Goal: Transaction & Acquisition: Book appointment/travel/reservation

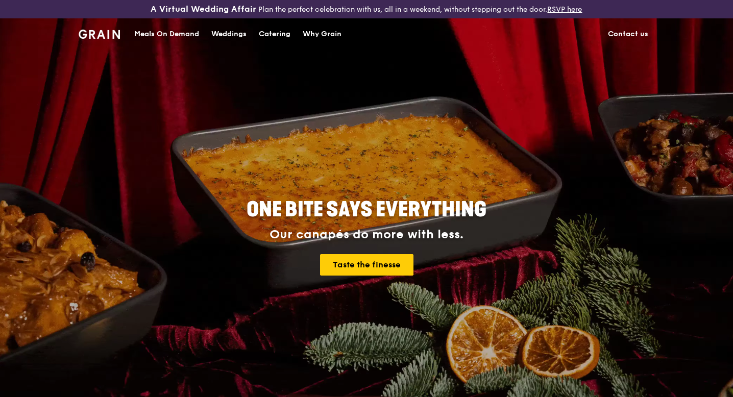
click at [281, 33] on div "Catering" at bounding box center [275, 34] width 32 height 31
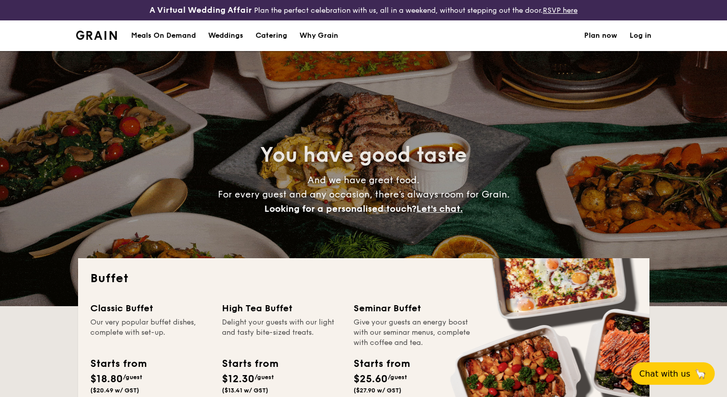
select select
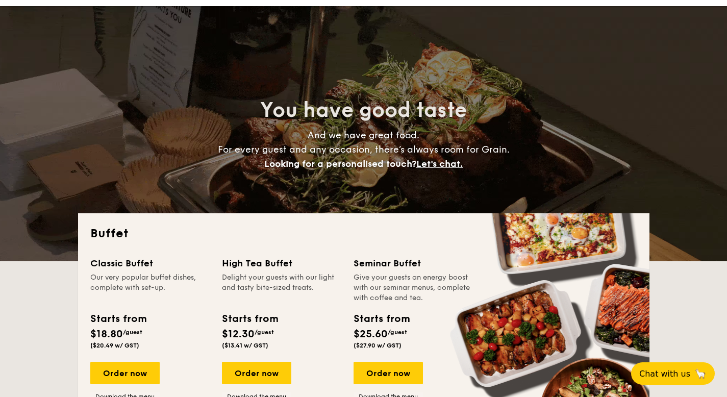
scroll to position [102, 0]
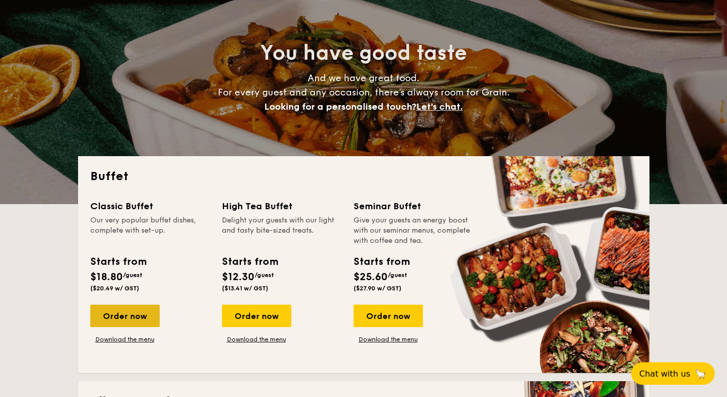
click at [139, 316] on div "Order now" at bounding box center [124, 316] width 69 height 22
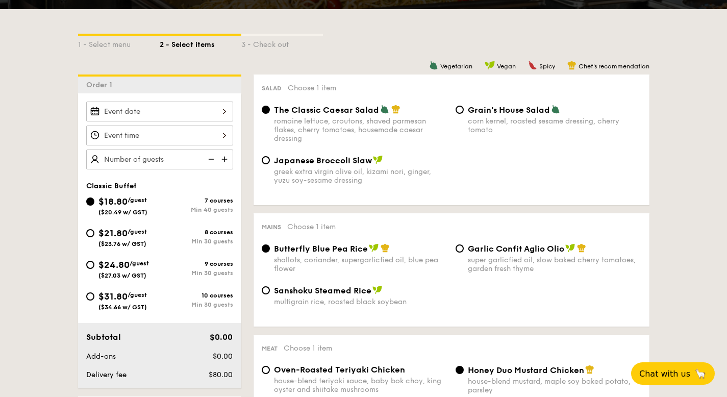
scroll to position [255, 0]
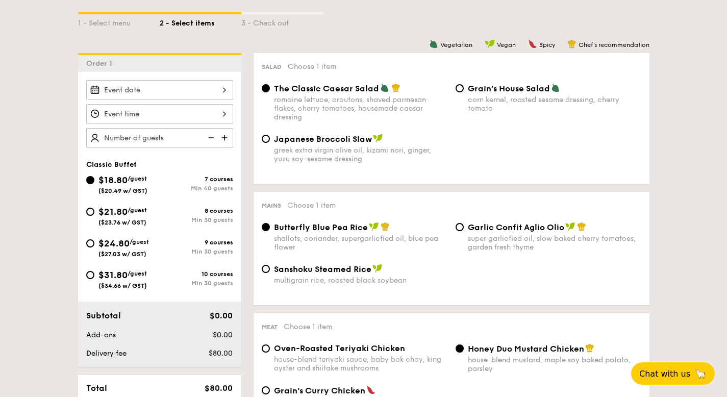
click at [143, 214] on div "$21.80 /guest ($23.76 w/ GST)" at bounding box center [123, 215] width 48 height 21
click at [94, 214] on input "$21.80 /guest ($23.76 w/ GST) 8 courses Min 30 guests" at bounding box center [90, 212] width 8 height 8
radio input "true"
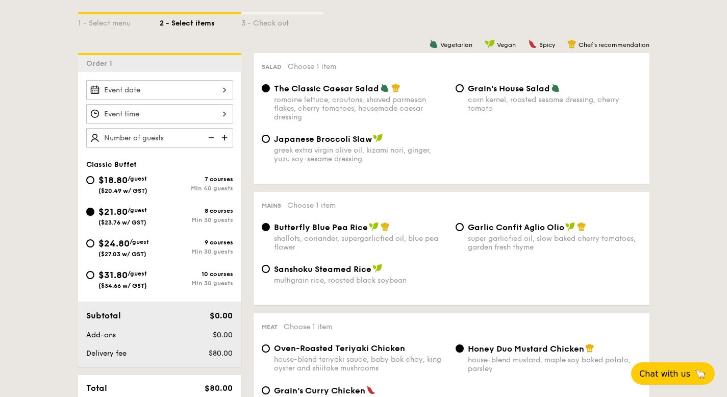
radio input "true"
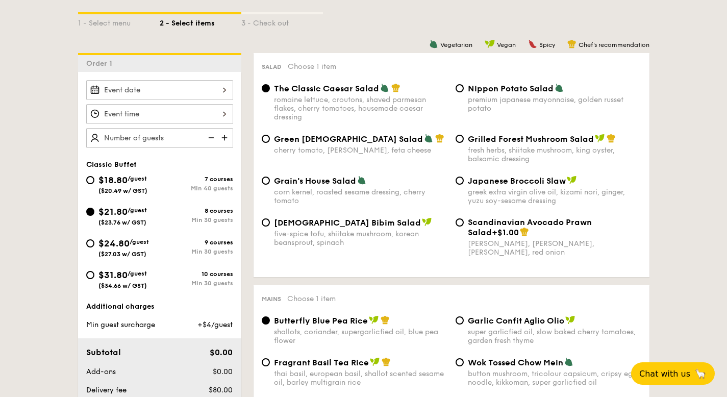
click at [150, 182] on div "$18.80 /guest ($20.49 w/ GST)" at bounding box center [123, 183] width 74 height 21
click at [94, 182] on input "$18.80 /guest ($20.49 w/ GST) 7 courses Min 40 guests" at bounding box center [90, 180] width 8 height 8
radio input "true"
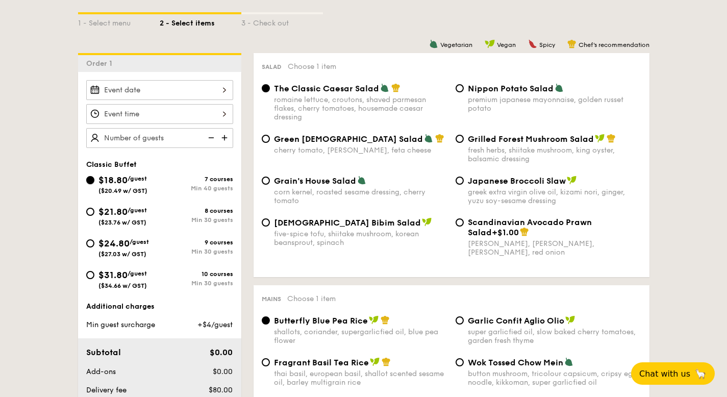
radio input "true"
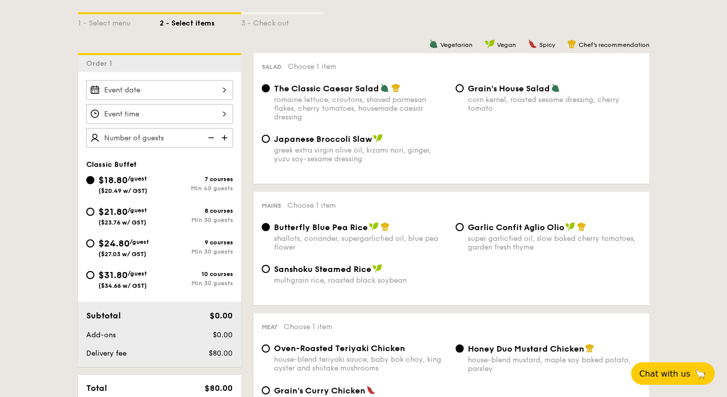
click at [154, 220] on div "$21.80 /guest ($23.76 w/ GST)" at bounding box center [123, 215] width 74 height 21
click at [94, 216] on input "$21.80 /guest ($23.76 w/ GST) 8 courses Min 30 guests" at bounding box center [90, 212] width 8 height 8
radio input "true"
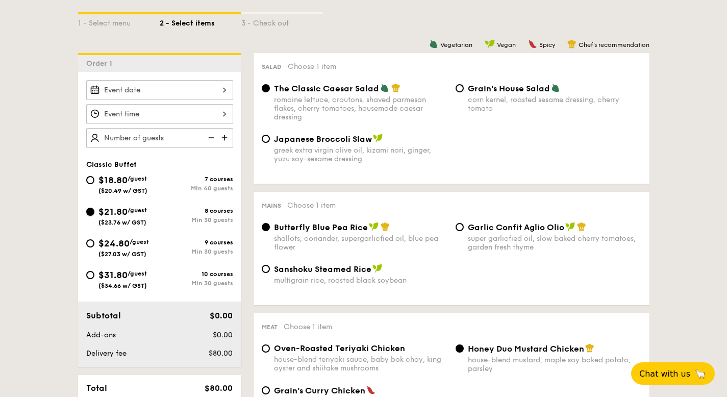
radio input "true"
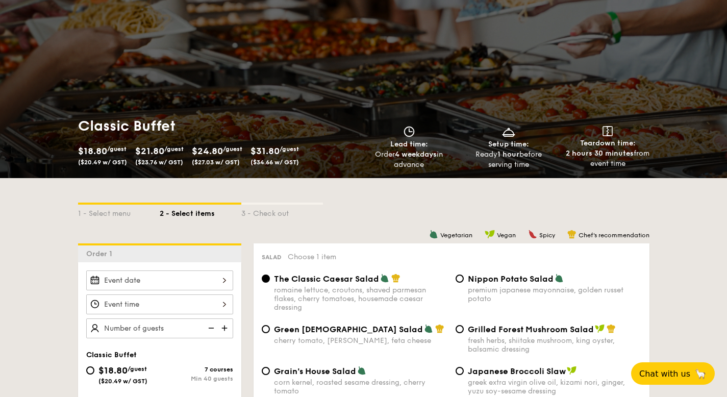
scroll to position [102, 0]
